Goal: Task Accomplishment & Management: Complete application form

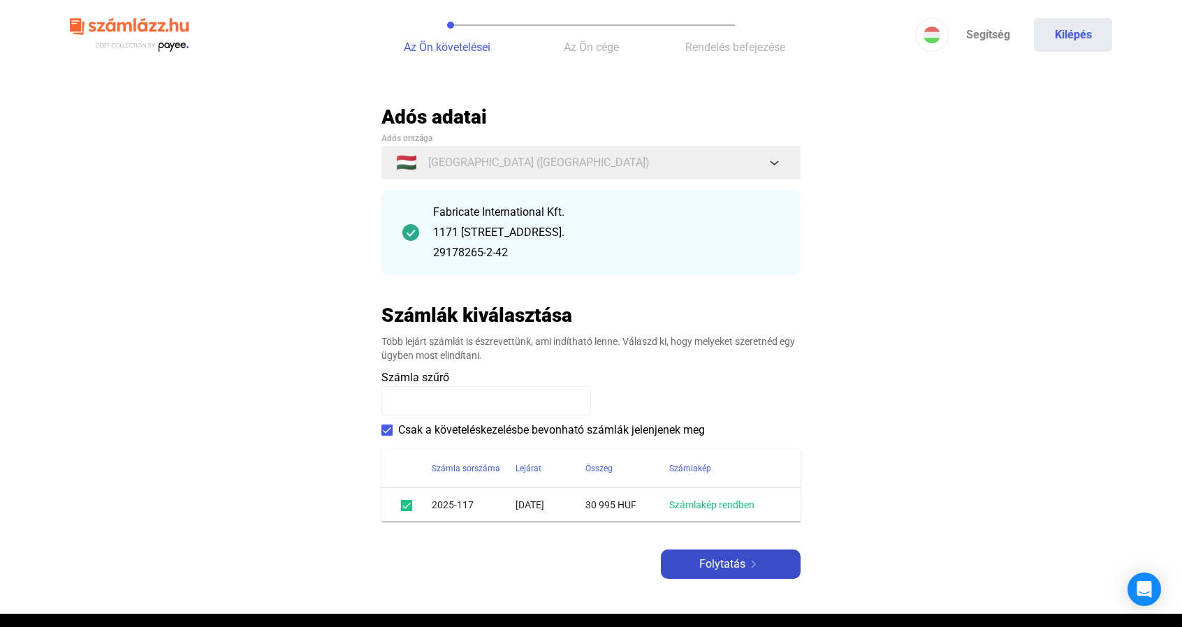
click at [736, 561] on span "Folytatás" at bounding box center [722, 564] width 46 height 17
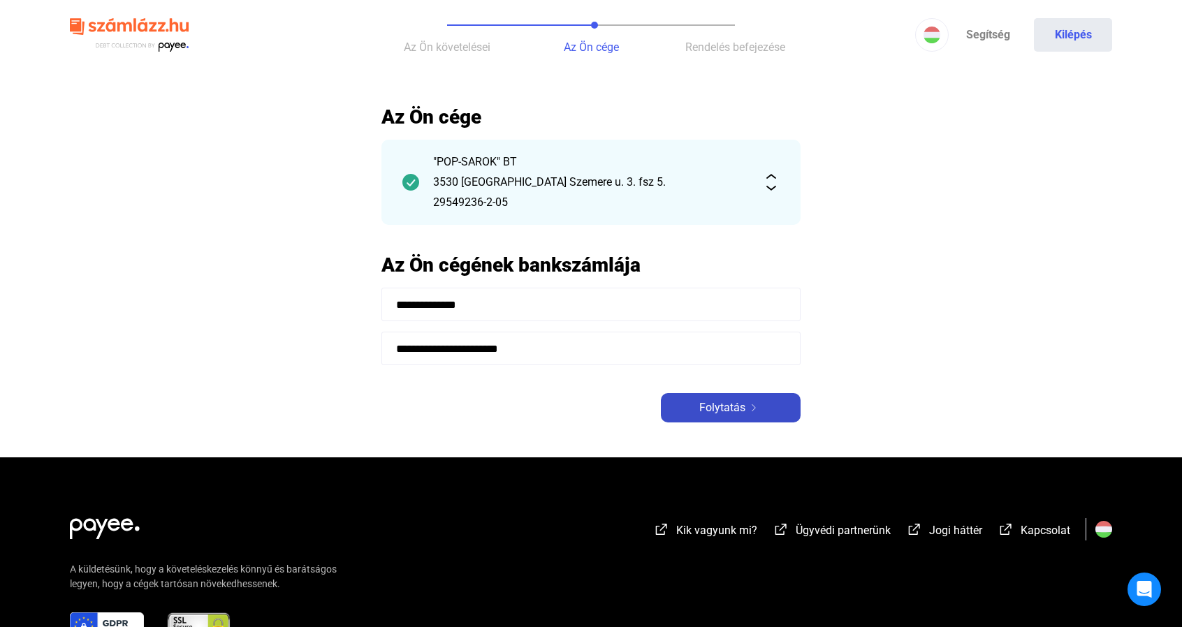
click at [714, 413] on span "Folytatás" at bounding box center [722, 407] width 46 height 17
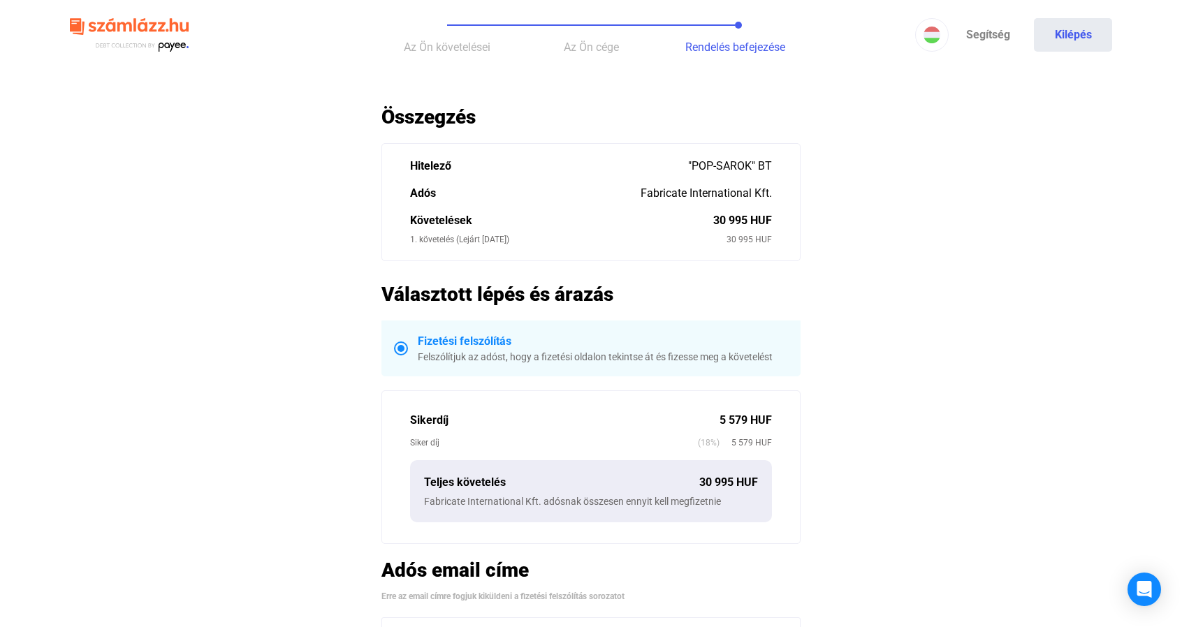
click at [249, 279] on main "**********" at bounding box center [591, 449] width 1182 height 688
click at [278, 334] on main "**********" at bounding box center [591, 449] width 1182 height 688
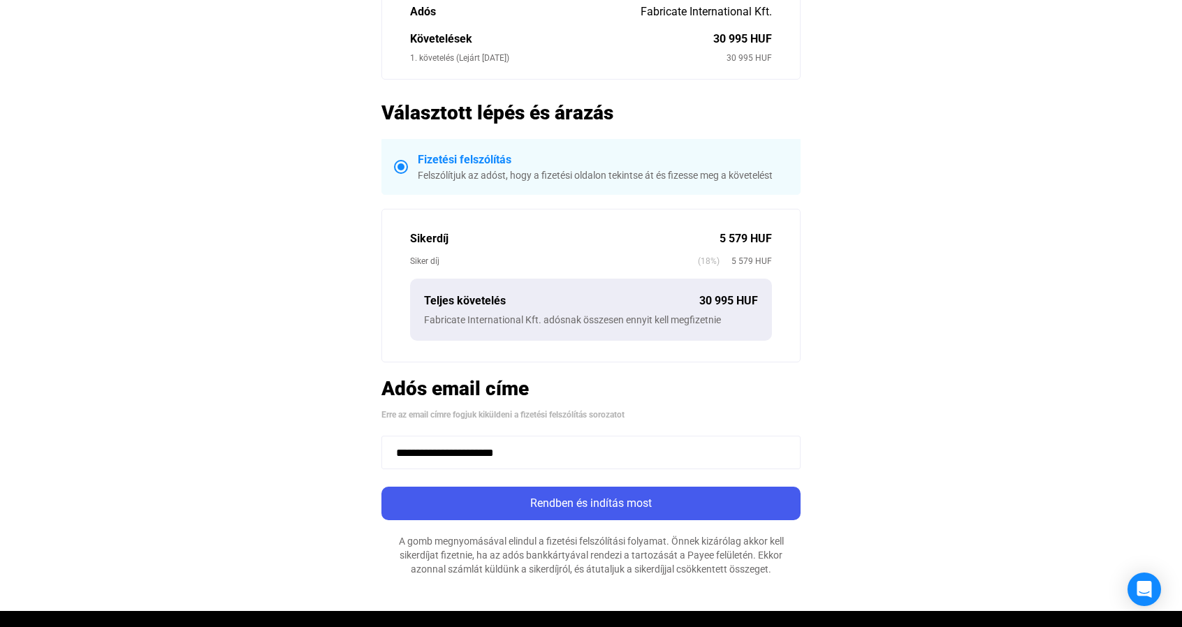
scroll to position [180, 0]
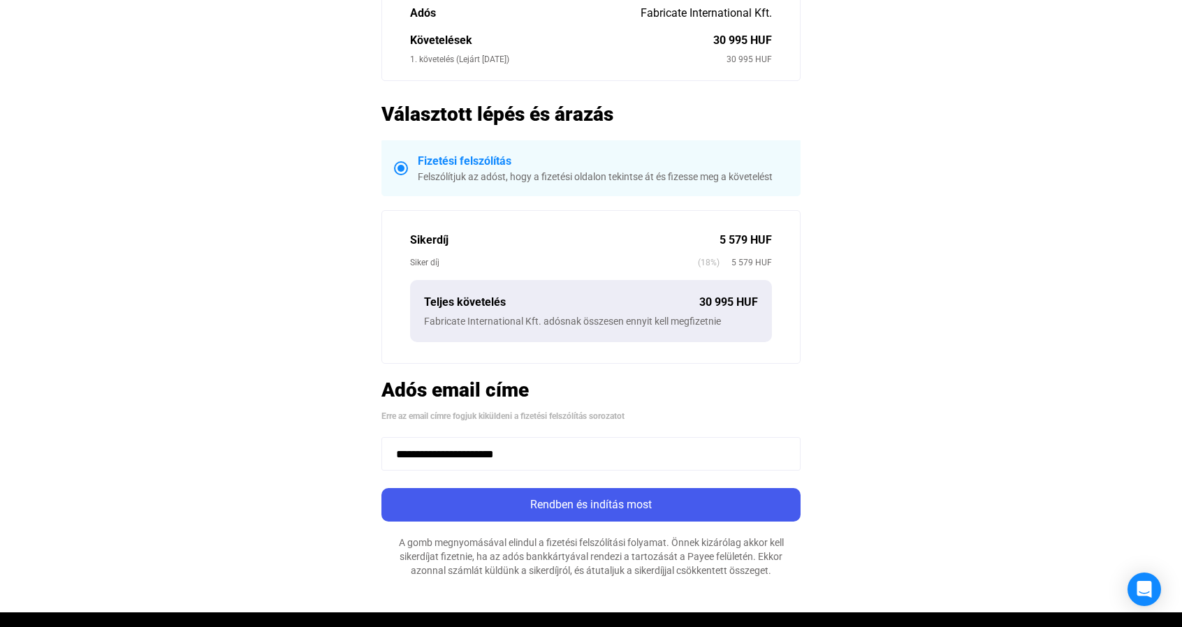
click at [284, 355] on main "**********" at bounding box center [591, 269] width 1182 height 688
click at [302, 403] on main "**********" at bounding box center [591, 269] width 1182 height 688
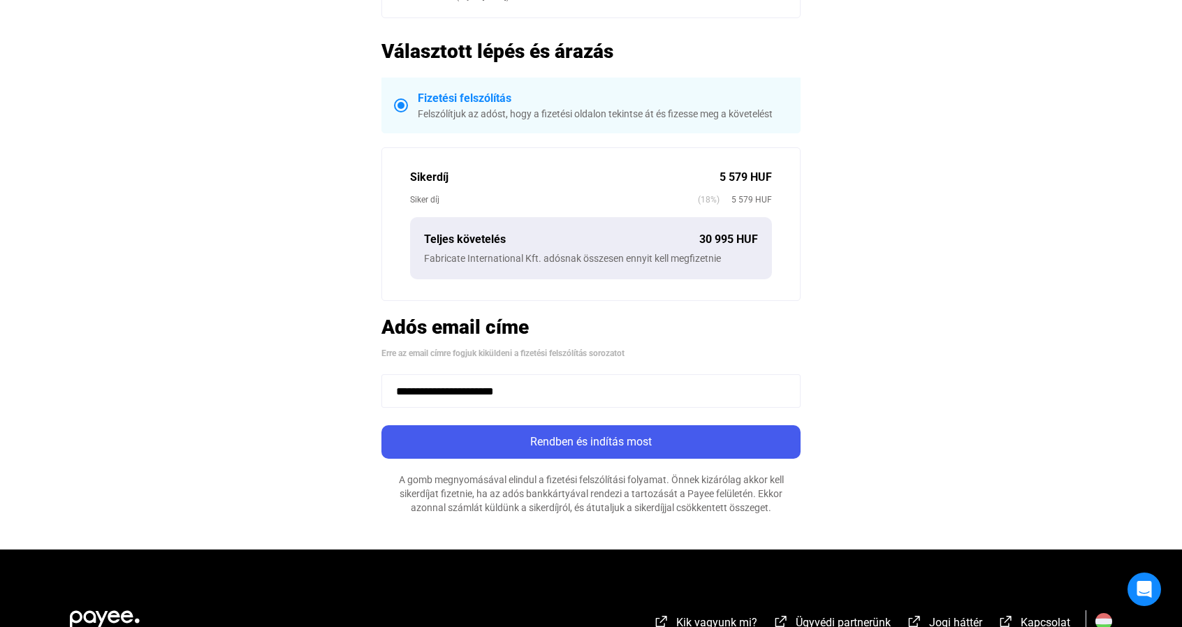
scroll to position [247, 0]
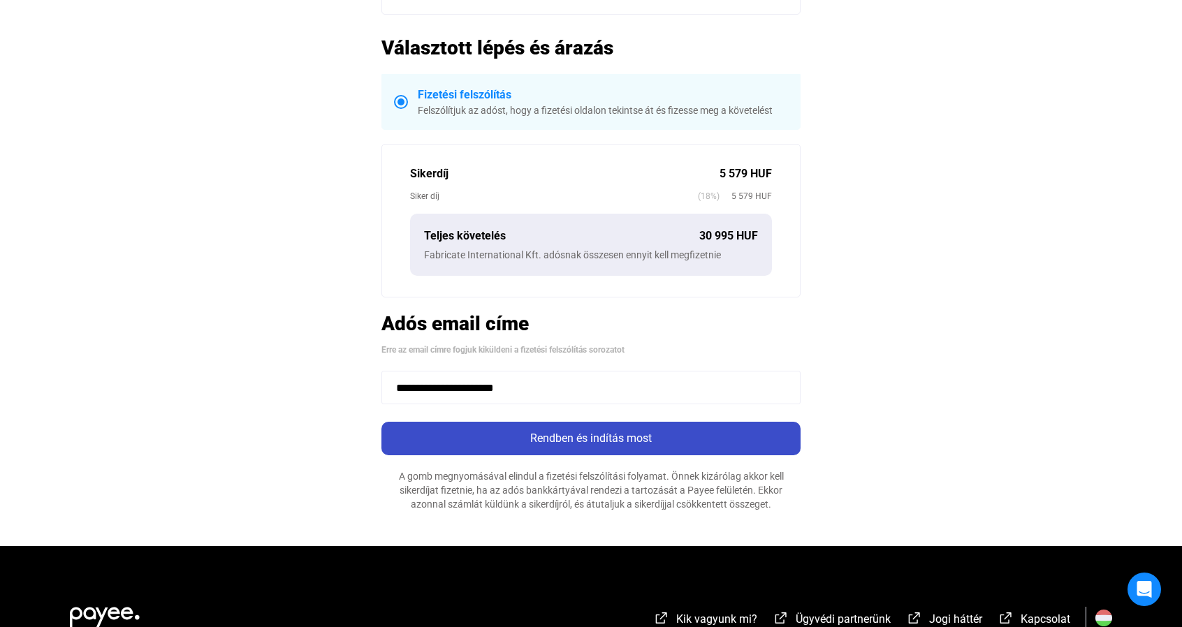
click at [565, 434] on div "Rendben és indítás most" at bounding box center [590, 438] width 411 height 17
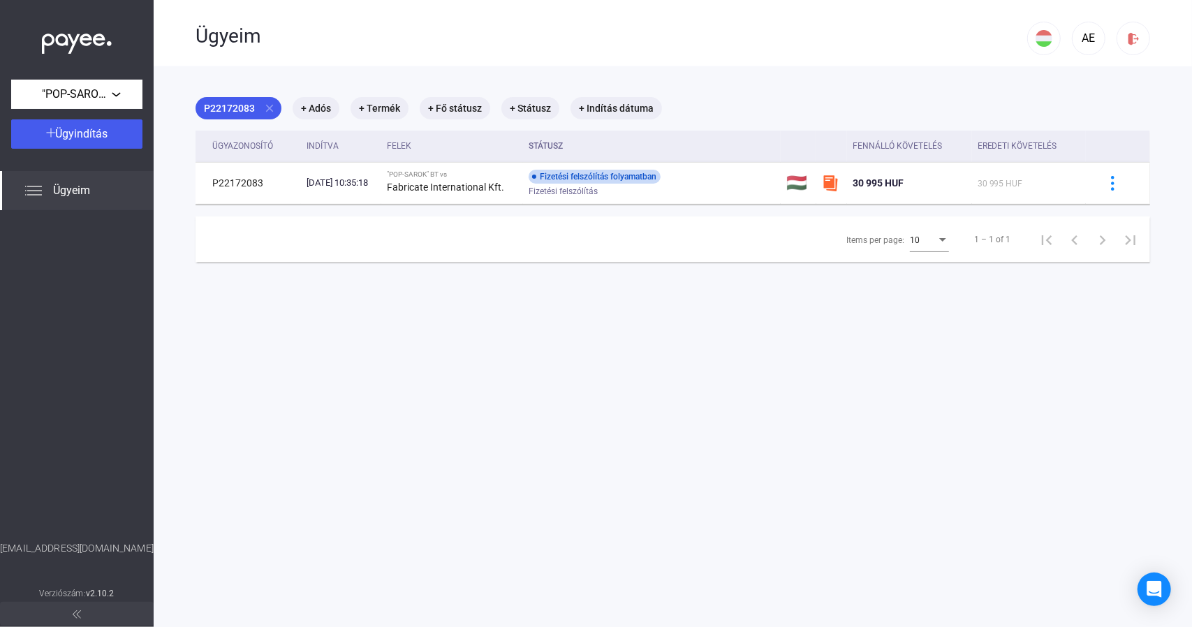
click at [443, 361] on main "P22172083 close + Adós + Termék + Fő státusz + Státusz + Indítás dátuma Ügyazon…" at bounding box center [673, 379] width 1038 height 627
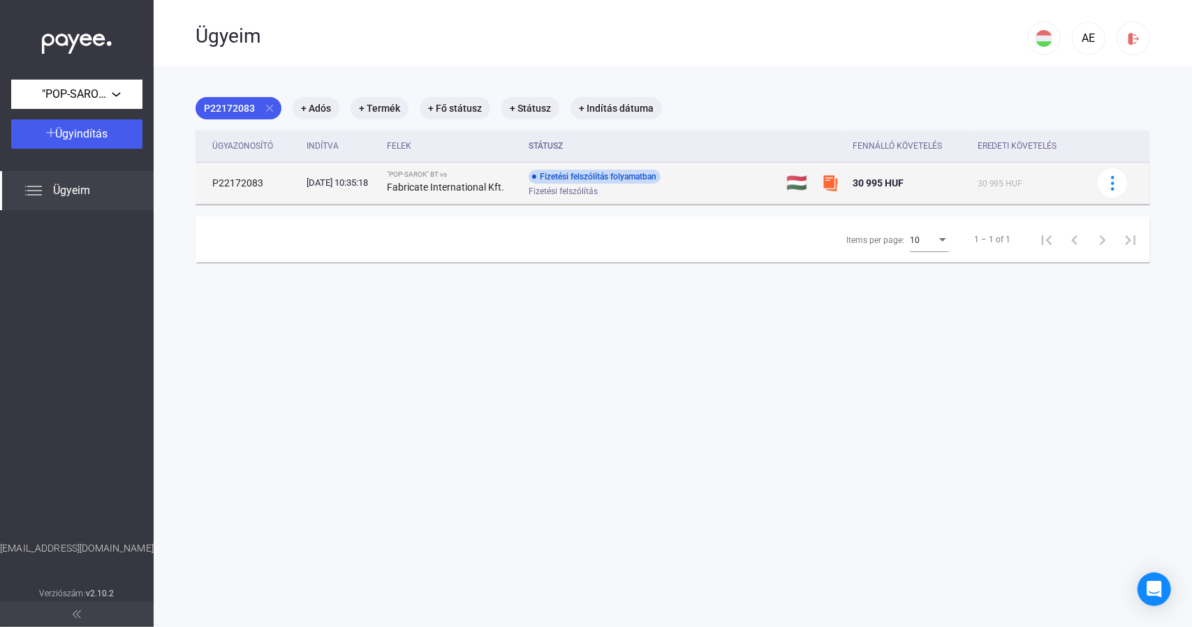
click at [612, 177] on div "Fizetési felszólítás folyamatban" at bounding box center [595, 177] width 132 height 14
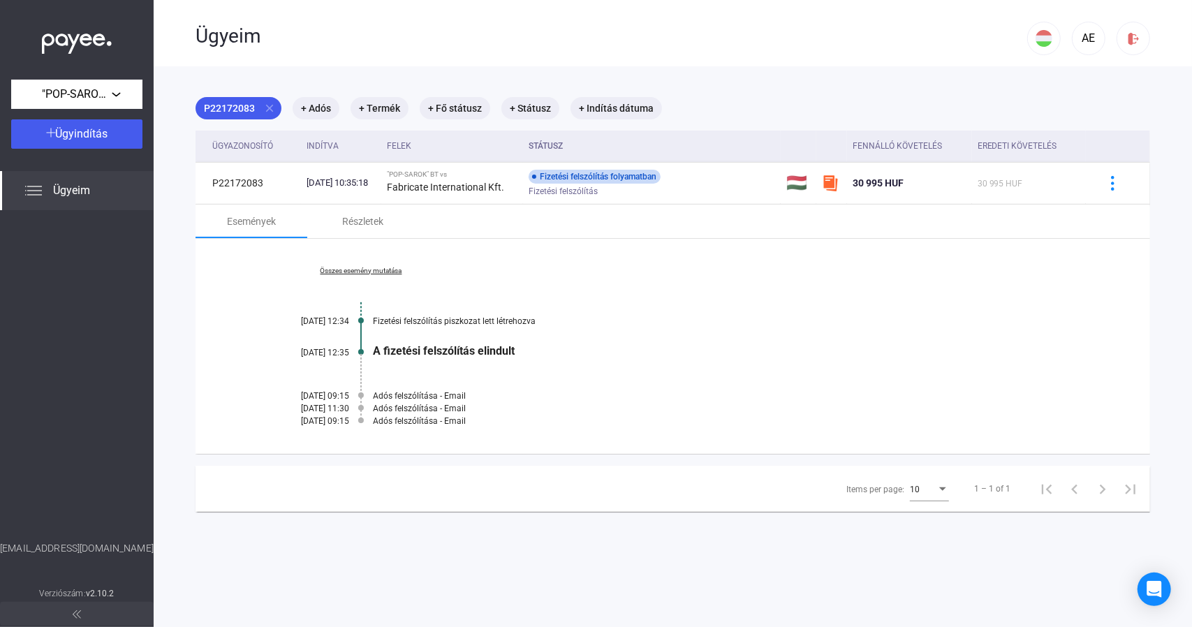
click at [675, 342] on div "Összes esemény mutatása [DATE] 12:34 Fizetési felszólítás piszkozat lett létreh…" at bounding box center [673, 346] width 955 height 215
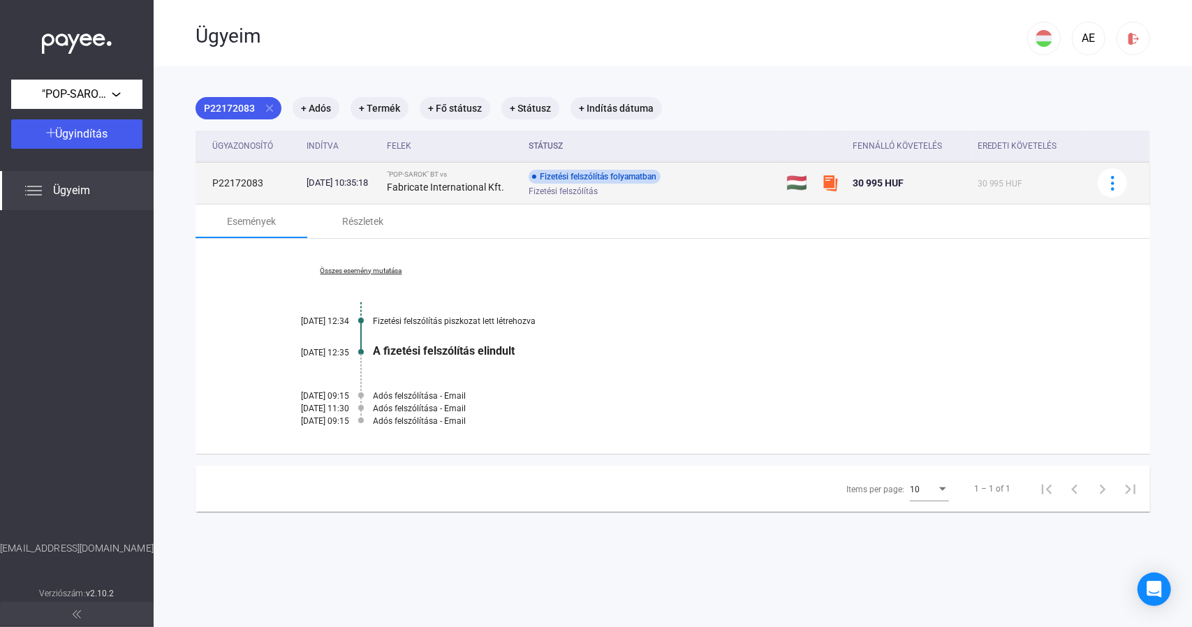
click at [873, 189] on div "30 995 HUF" at bounding box center [910, 183] width 114 height 17
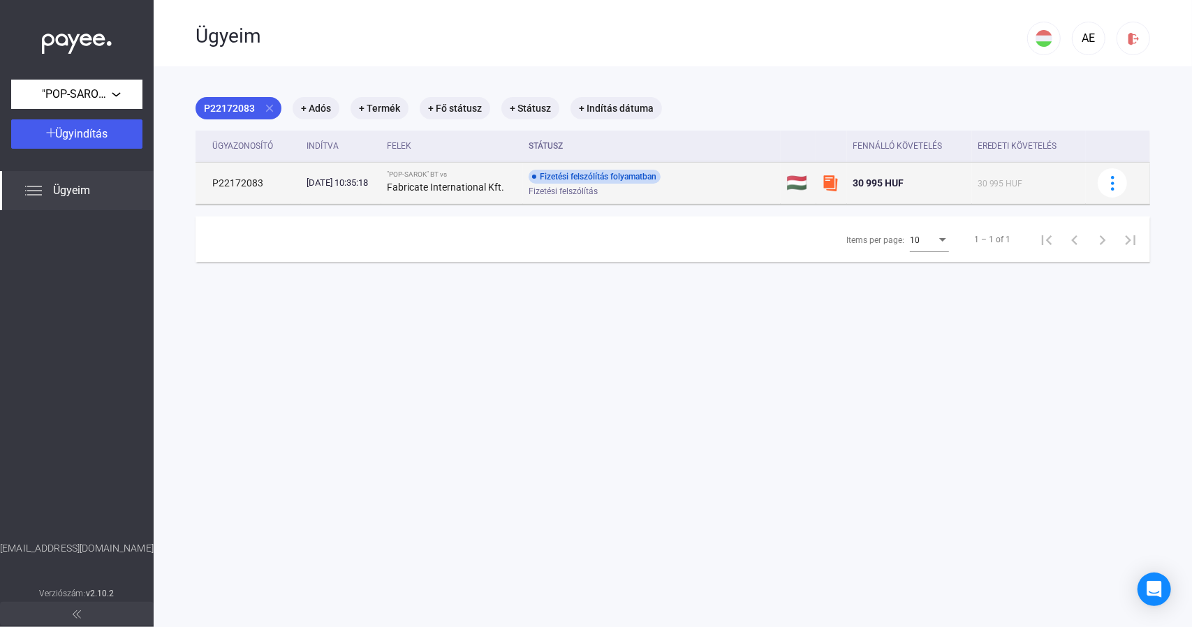
click at [874, 180] on span "30 995 HUF" at bounding box center [878, 182] width 51 height 11
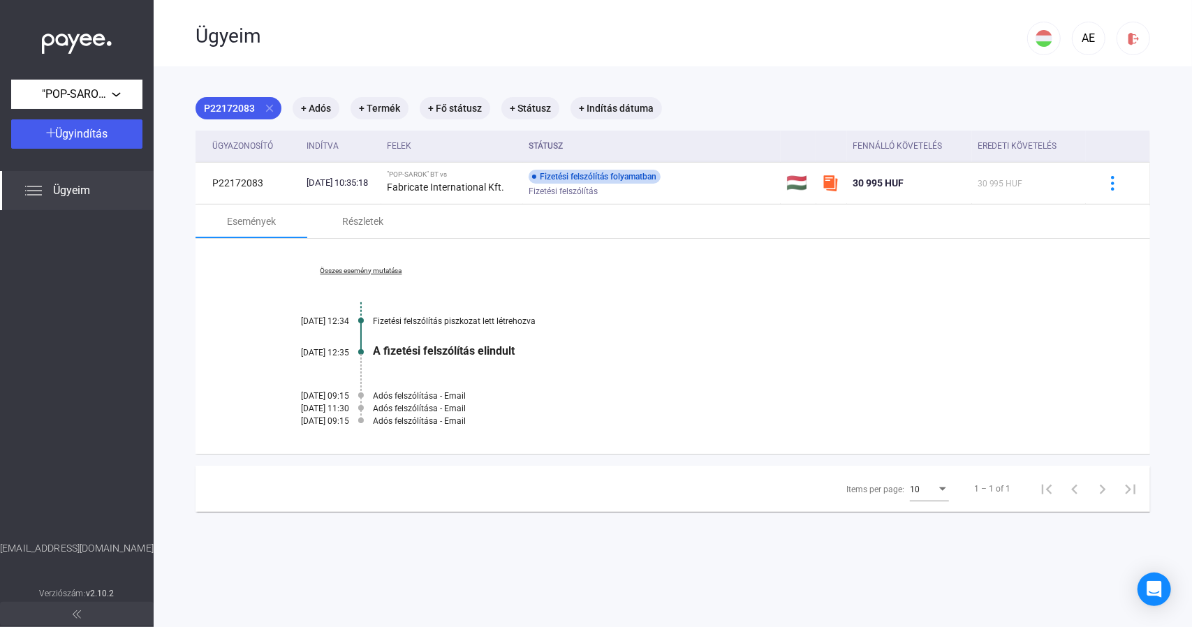
click at [585, 321] on div "Fizetési felszólítás piszkozat lett létrehozva" at bounding box center [726, 321] width 707 height 10
click at [642, 318] on div "Fizetési felszólítás piszkozat lett létrehozva" at bounding box center [726, 321] width 707 height 10
click at [669, 323] on div "Fizetési felszólítás piszkozat lett létrehozva" at bounding box center [726, 321] width 707 height 10
click at [606, 282] on div "Összes esemény mutatása [DATE] 12:34 Fizetési felszólítás piszkozat lett létreh…" at bounding box center [673, 346] width 955 height 215
click at [365, 214] on div "Részletek" at bounding box center [363, 221] width 41 height 17
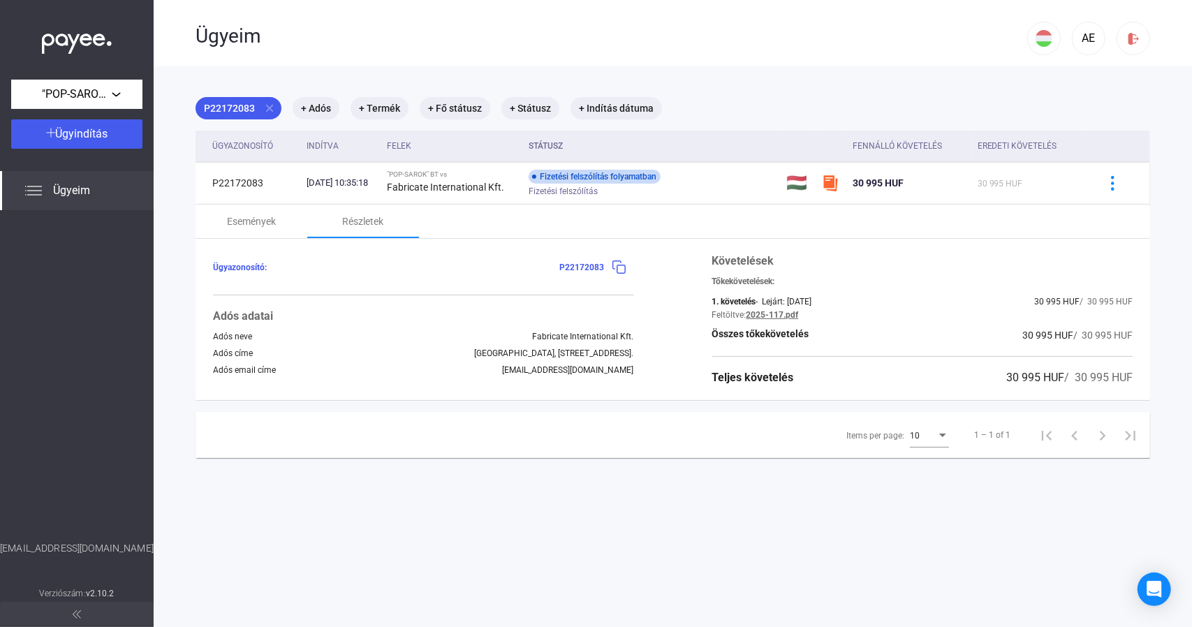
click at [508, 476] on main "P22172083 close + Adós + Termék + Fő státusz + Státusz + Indítás dátuma Ügyazon…" at bounding box center [673, 379] width 1038 height 627
click at [483, 498] on main "P22172083 close + Adós + Termék + Fő státusz + Státusz + Indítás dátuma Ügyazon…" at bounding box center [673, 379] width 1038 height 627
click at [452, 514] on main "P22172083 close + Adós + Termék + Fő státusz + Státusz + Indítás dátuma Ügyazon…" at bounding box center [673, 379] width 1038 height 627
click at [406, 492] on main "P22172083 close + Adós + Termék + Fő státusz + Státusz + Indítás dátuma Ügyazon…" at bounding box center [673, 379] width 1038 height 627
click at [369, 483] on main "P22172083 close + Adós + Termék + Fő státusz + Státusz + Indítás dátuma Ügyazon…" at bounding box center [673, 379] width 1038 height 627
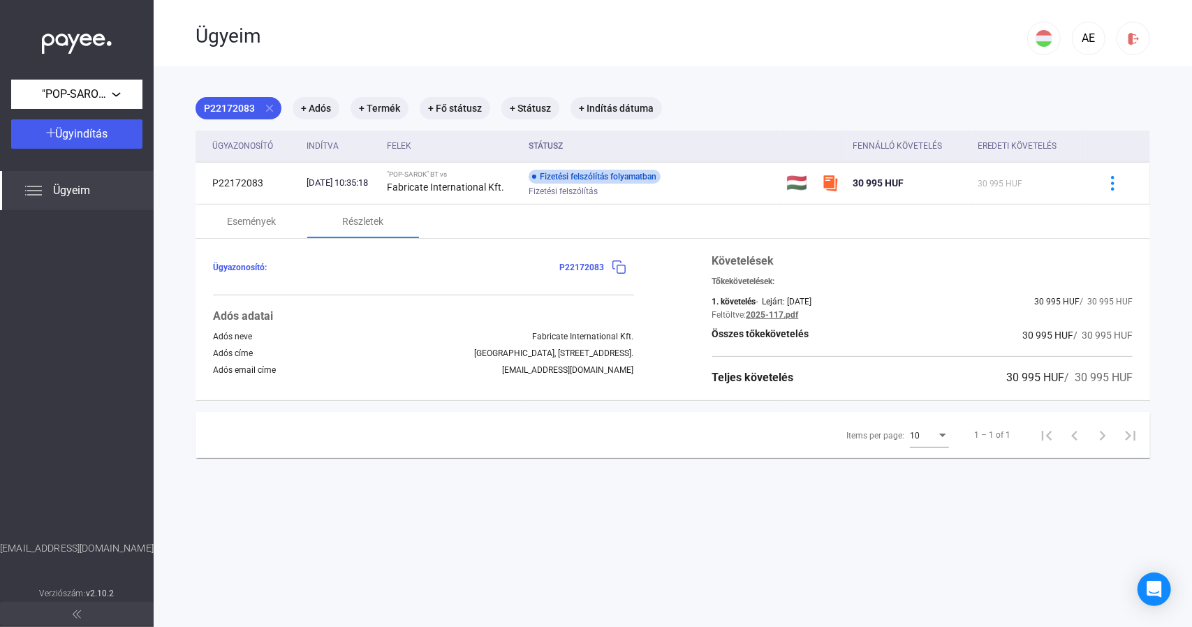
click at [406, 510] on main "P22172083 close + Adós + Termék + Fő státusz + Státusz + Indítás dátuma Ügyazon…" at bounding box center [673, 379] width 1038 height 627
click at [383, 491] on main "P22172083 close + Adós + Termék + Fő státusz + Státusz + Indítás dátuma Ügyazon…" at bounding box center [673, 379] width 1038 height 627
click at [487, 530] on main "P22172083 close + Adós + Termék + Fő státusz + Státusz + Indítás dátuma Ügyazon…" at bounding box center [673, 379] width 1038 height 627
click at [443, 513] on main "P22172083 close + Adós + Termék + Fő státusz + Státusz + Indítás dátuma Ügyazon…" at bounding box center [673, 379] width 1038 height 627
click at [409, 504] on main "P22172083 close + Adós + Termék + Fő státusz + Státusz + Indítás dátuma Ügyazon…" at bounding box center [673, 379] width 1038 height 627
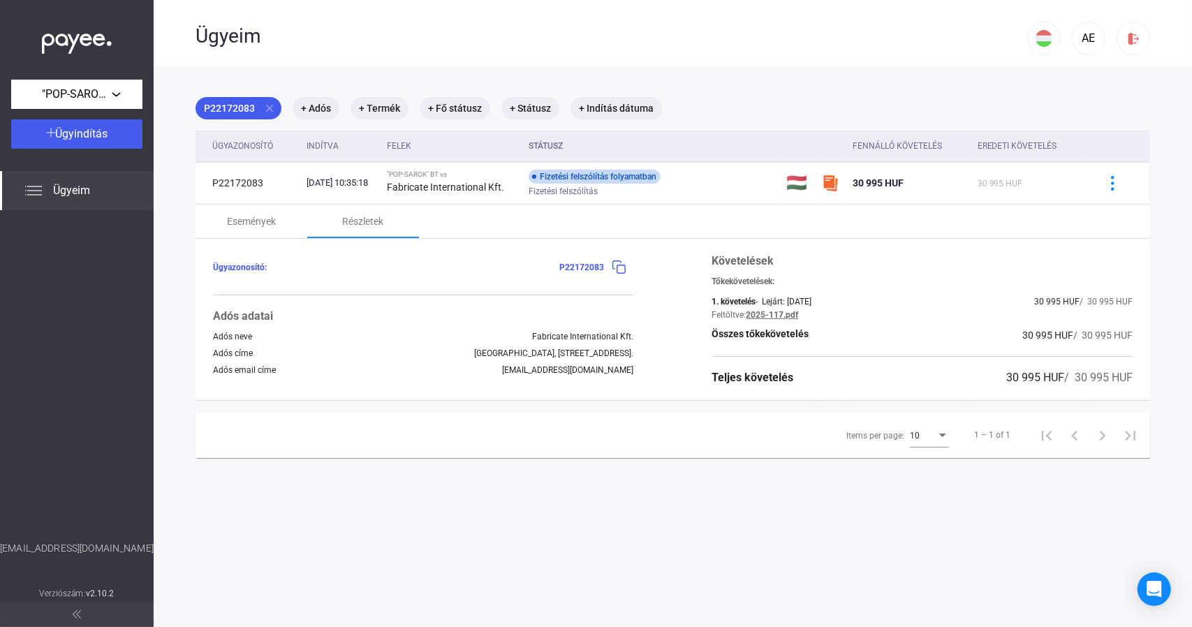
click at [39, 191] on img at bounding box center [33, 190] width 17 height 17
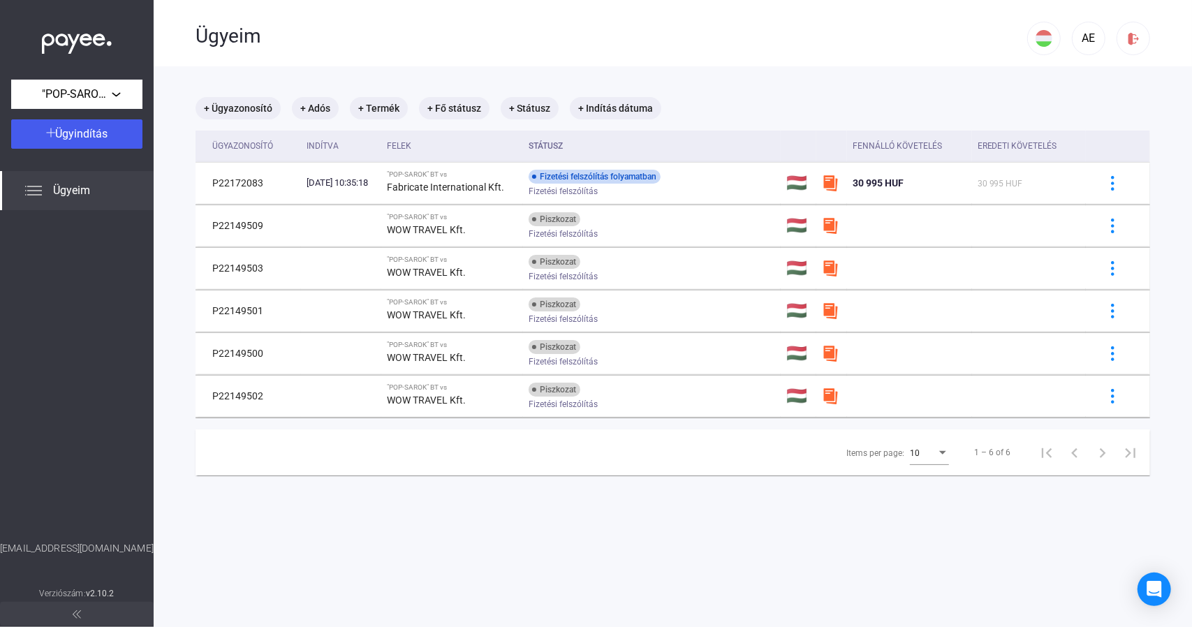
click at [423, 508] on main "+ Ügyazonosító + Adós + Termék + Fő státusz + Státusz + Indítás dátuma Ügyazono…" at bounding box center [673, 379] width 1038 height 627
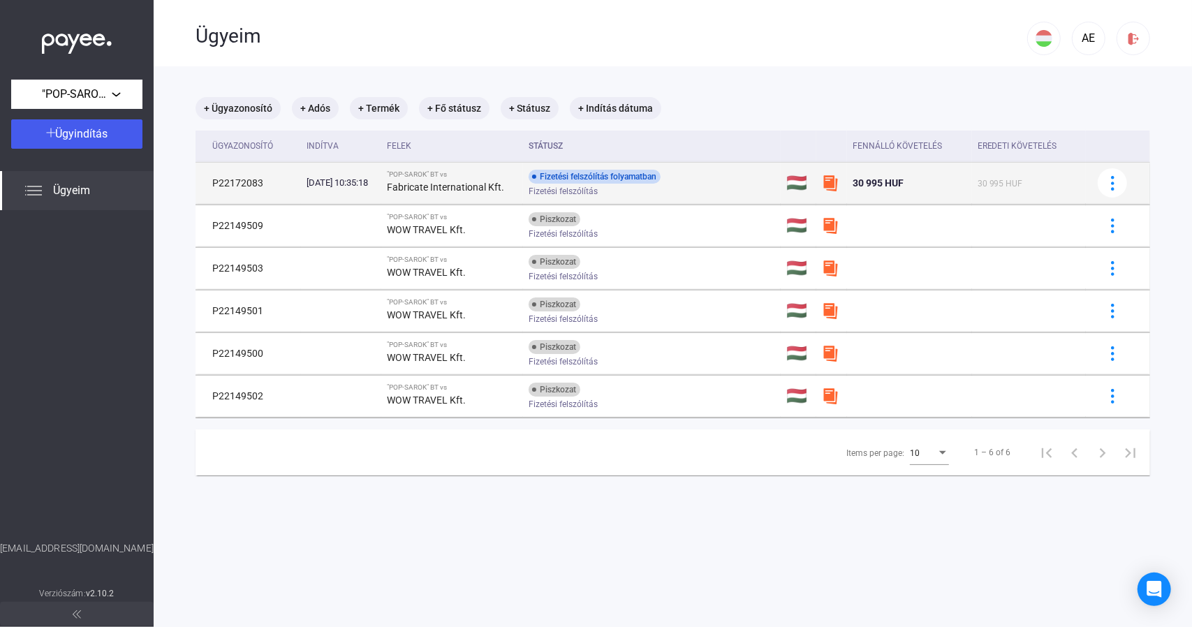
click at [640, 175] on div "Fizetési felszólítás folyamatban" at bounding box center [595, 177] width 132 height 14
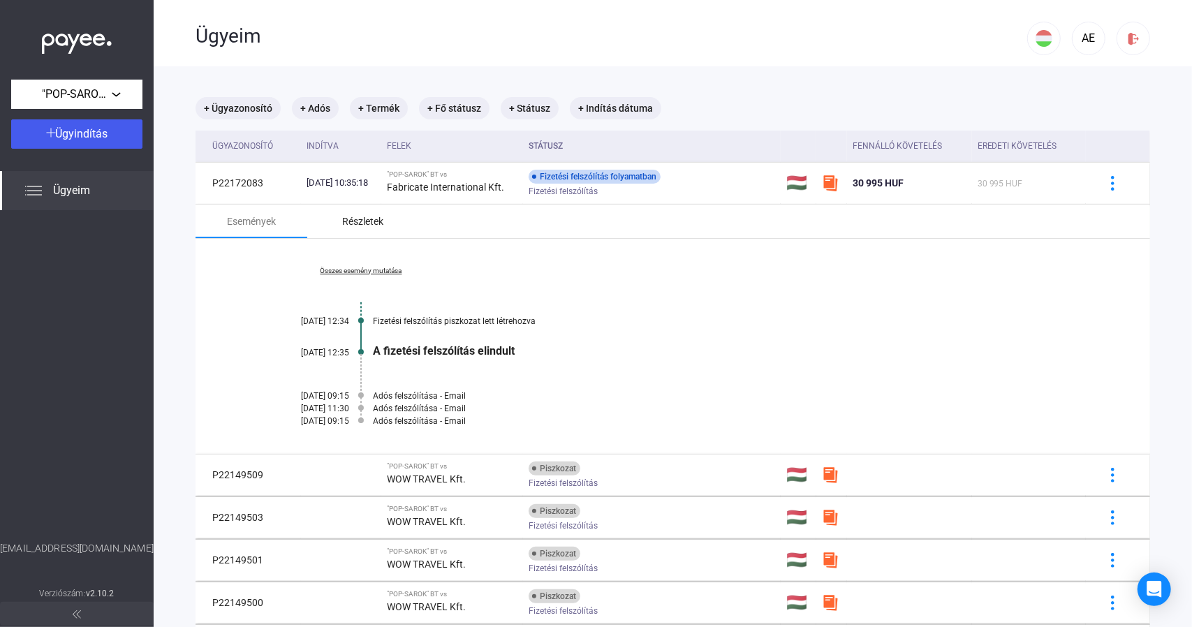
click at [351, 221] on div "Részletek" at bounding box center [363, 221] width 41 height 17
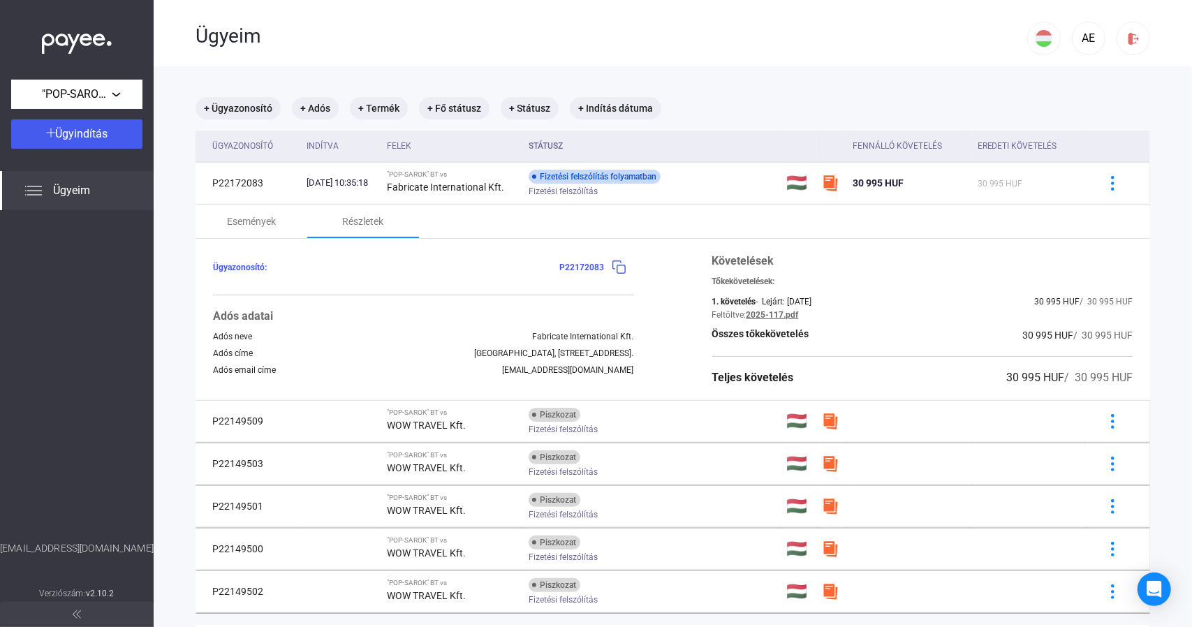
click at [372, 353] on div "Adós címe [STREET_ADDRESS]" at bounding box center [423, 353] width 421 height 10
click at [400, 372] on div "Adós email címe [EMAIL_ADDRESS][DOMAIN_NAME]" at bounding box center [423, 370] width 421 height 10
click at [390, 353] on div "Adós címe [STREET_ADDRESS]" at bounding box center [423, 353] width 421 height 10
click at [395, 288] on div "Ügyazonosító: P22172083 Adós adatai Adós neve Fabricate International Kft. Adós…" at bounding box center [423, 319] width 421 height 133
click at [247, 216] on div "Események" at bounding box center [251, 221] width 49 height 17
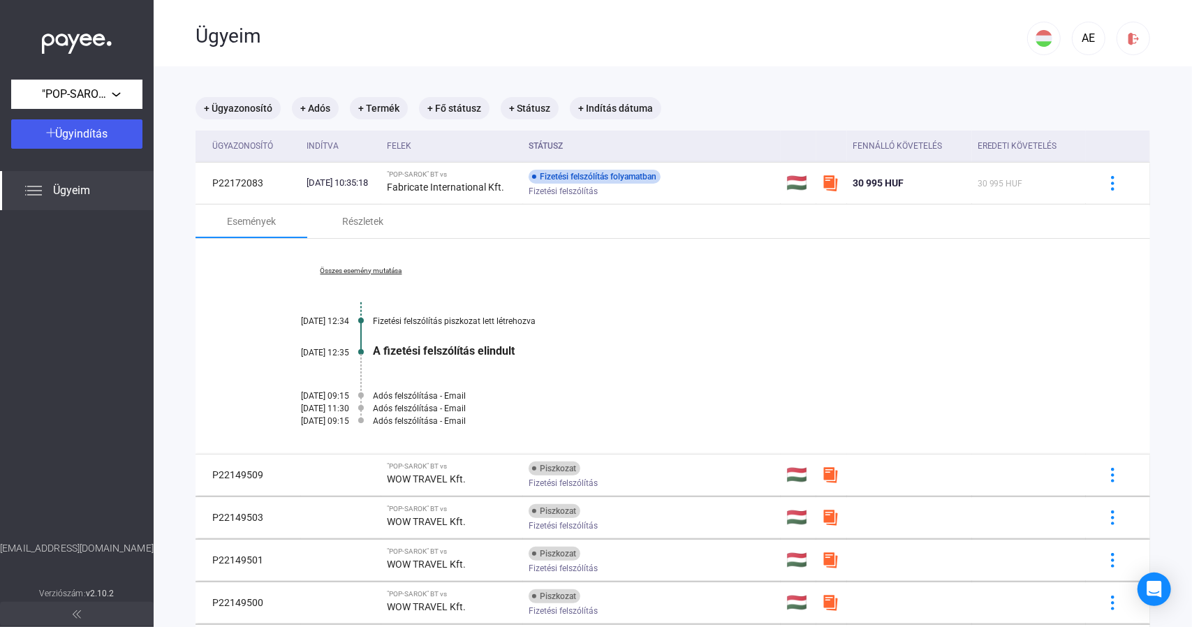
click at [238, 43] on div "Ügyeim" at bounding box center [612, 36] width 832 height 24
